Goal: Information Seeking & Learning: Learn about a topic

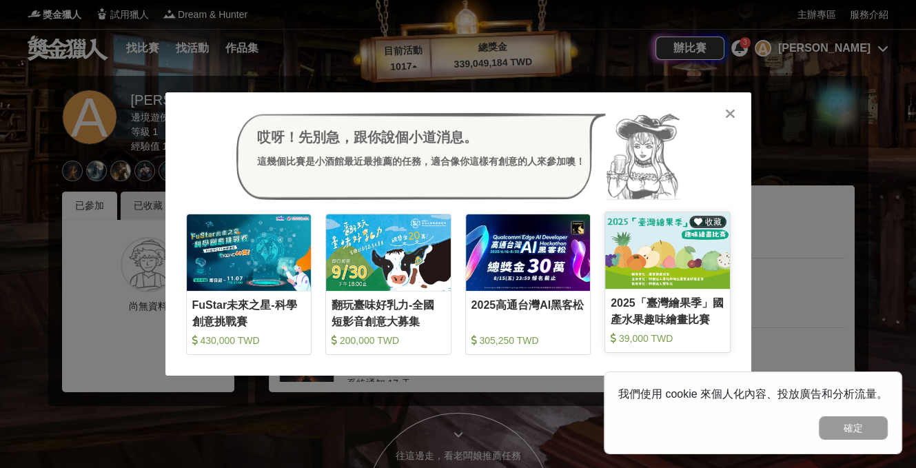
click at [686, 291] on link "收藏 2025「臺灣繪果季」國產水果趣味繪畫比賽 39,000 TWD" at bounding box center [667, 282] width 126 height 141
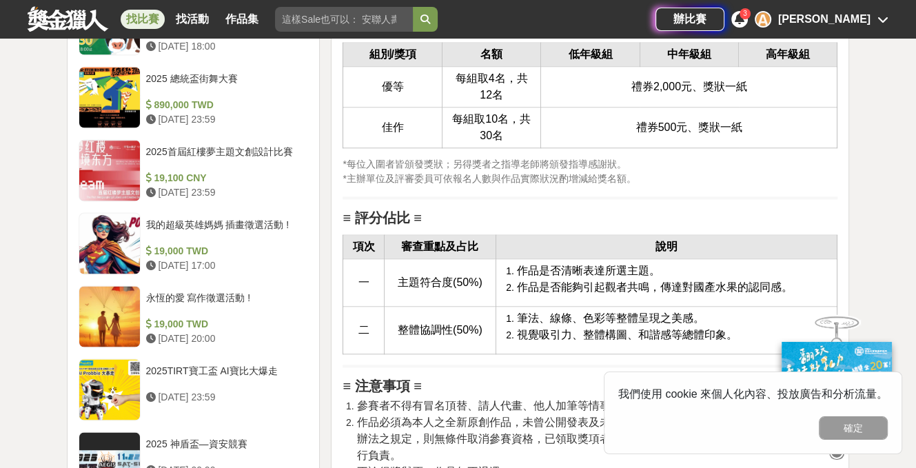
scroll to position [1998, 0]
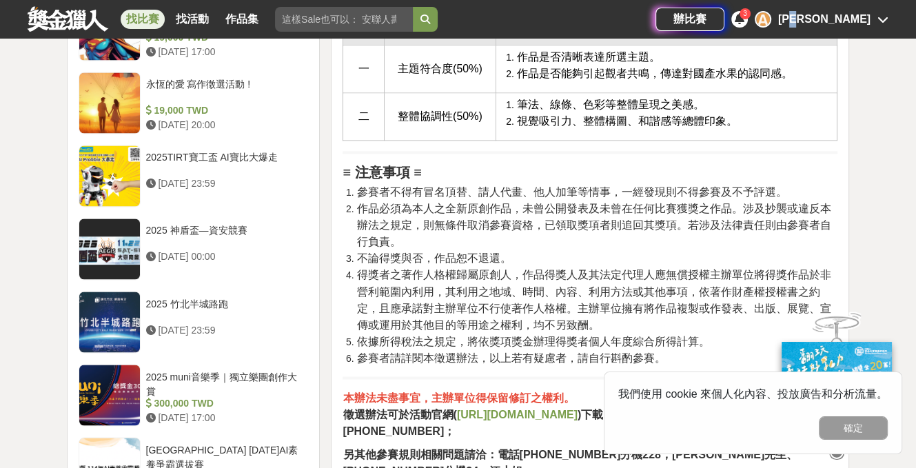
drag, startPoint x: 824, startPoint y: 23, endPoint x: 819, endPoint y: 29, distance: 7.8
click at [819, 29] on div "辦比賽 3 A [PERSON_NAME]" at bounding box center [771, 19] width 233 height 39
click at [824, 25] on div "[PERSON_NAME]" at bounding box center [824, 19] width 92 height 17
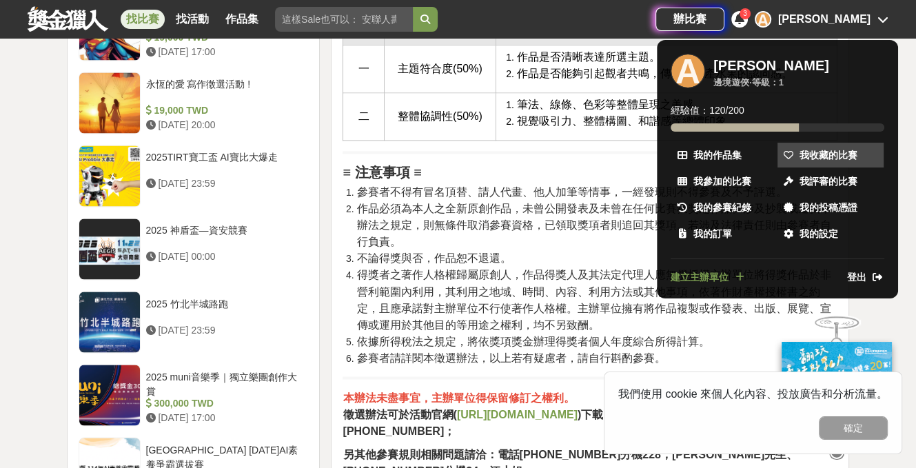
click at [859, 152] on link "我收藏的比賽" at bounding box center [830, 155] width 106 height 25
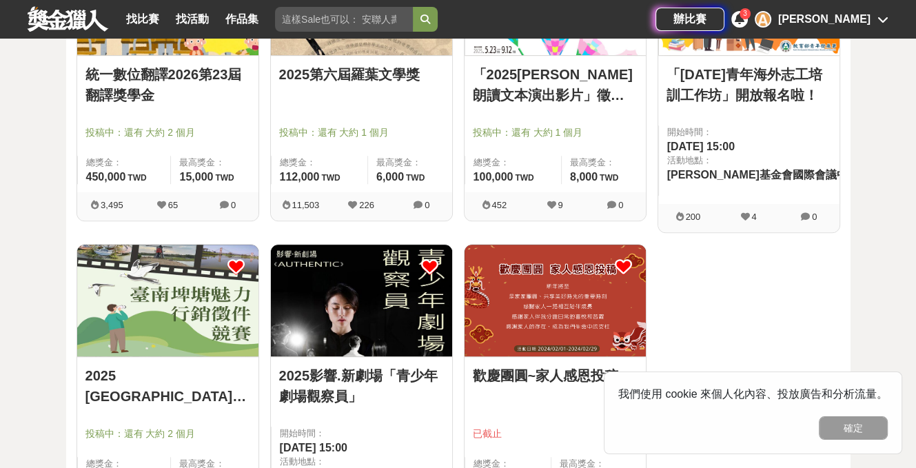
scroll to position [827, 0]
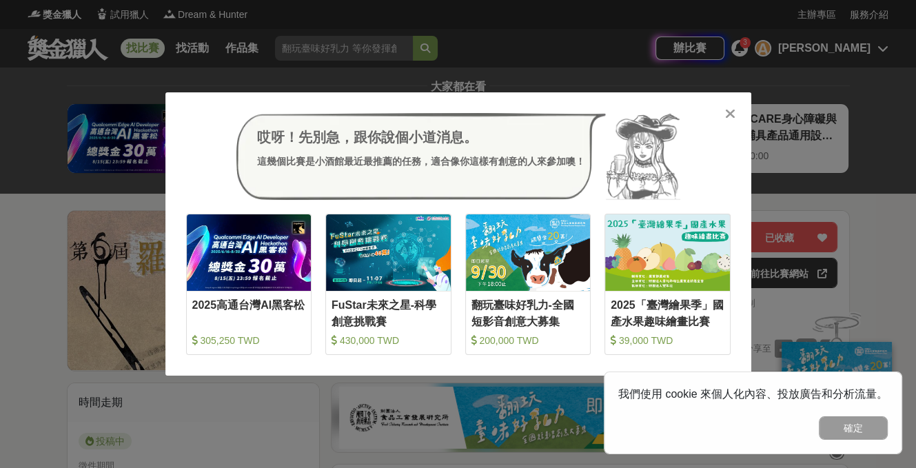
click at [730, 112] on icon at bounding box center [730, 114] width 10 height 14
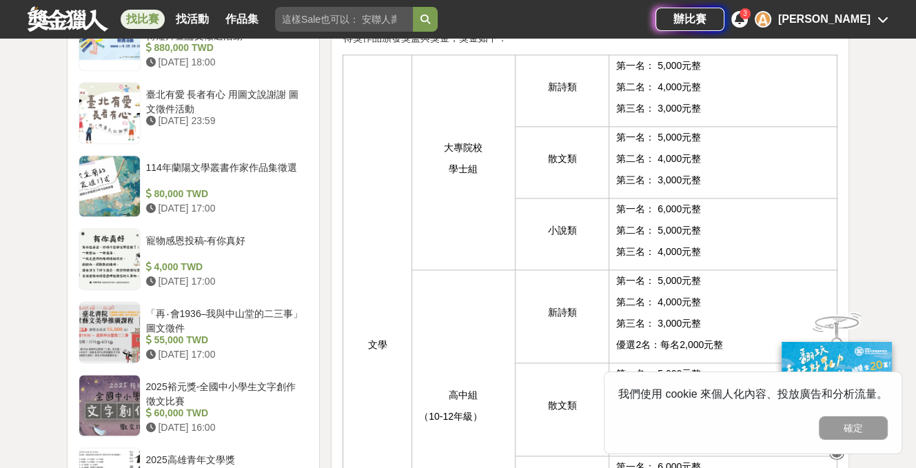
scroll to position [1378, 0]
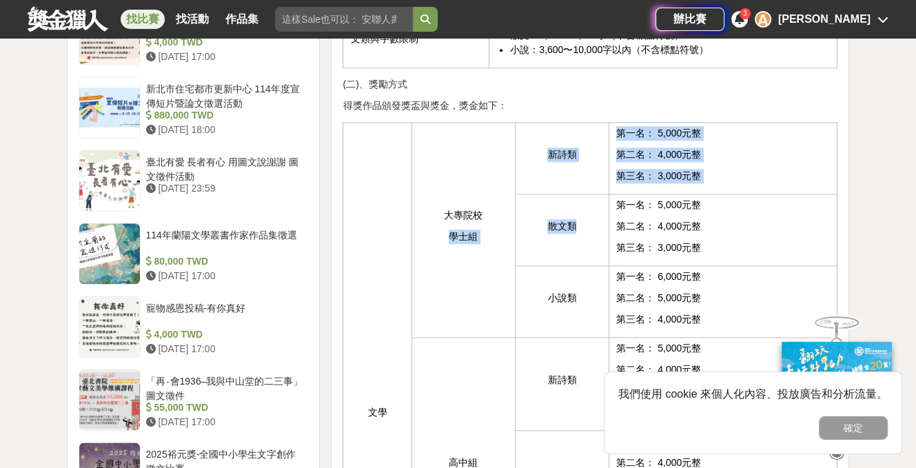
drag, startPoint x: 593, startPoint y: 176, endPoint x: 508, endPoint y: 181, distance: 84.2
click at [508, 181] on tbody "文學 大專院校 學士組 新詩類 第一名： 5,000元整 第二名： 4,000元整 第三名： 3,000元整 散文類 第一名： 5,000元整 第二名： 4,…" at bounding box center [590, 416] width 494 height 588
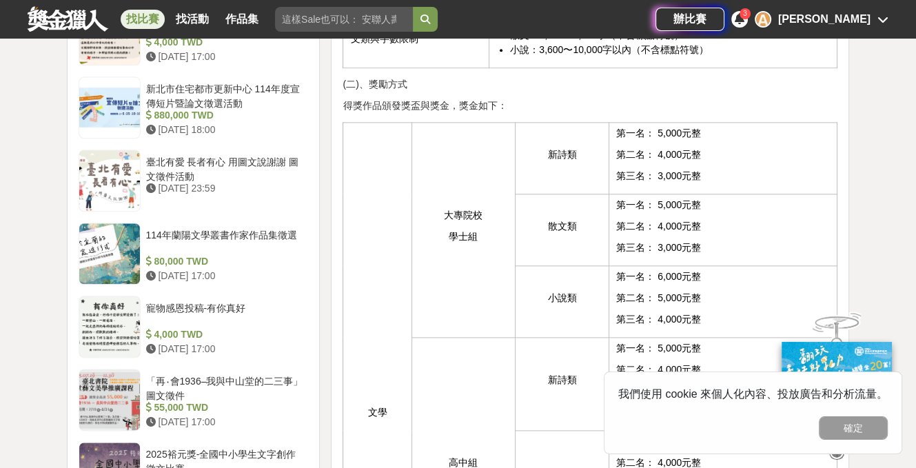
click at [613, 198] on td "第一名： 5,000元整 第二名： 4,000元整 第三名： 3,000元整" at bounding box center [723, 230] width 228 height 72
drag, startPoint x: 732, startPoint y: 176, endPoint x: 554, endPoint y: 184, distance: 178.6
click at [554, 194] on tr "散文類 第一名： 5,000元整 第二名： 4,000元整 第三名： 3,000元整" at bounding box center [590, 230] width 494 height 72
click at [548, 220] on span "散文類" at bounding box center [561, 225] width 29 height 11
drag, startPoint x: 548, startPoint y: 184, endPoint x: 626, endPoint y: 197, distance: 78.9
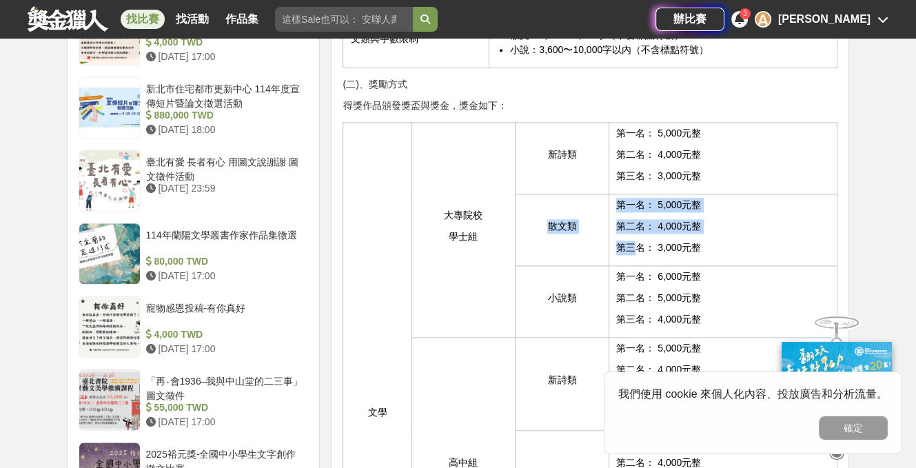
click at [626, 197] on tr "散文類 第一名： 5,000元整 第二名： 4,000元整 第三名： 3,000元整" at bounding box center [590, 230] width 494 height 72
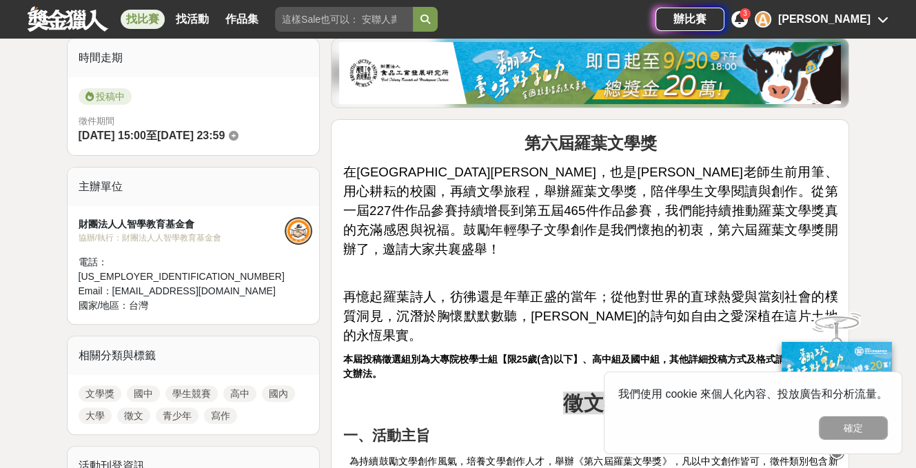
scroll to position [0, 0]
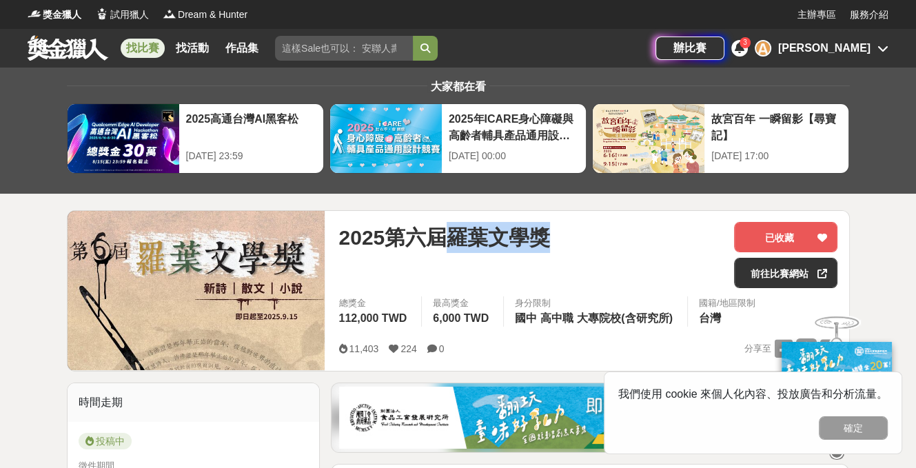
drag, startPoint x: 531, startPoint y: 238, endPoint x: 455, endPoint y: 243, distance: 76.7
click at [455, 243] on div "2025第六屆羅葉文學獎" at bounding box center [530, 237] width 384 height 31
click at [556, 218] on div "2025第六屆羅葉文學獎 已收藏 前往比賽網站 總獎金 112,000 TWD 最高獎金 6,000 TWD 身分限制 國中 高中職 大專院校(含研究所) 國…" at bounding box center [587, 291] width 521 height 160
